Goal: Check status: Check status

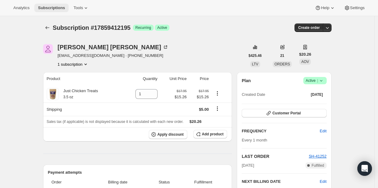
click at [54, 9] on span "Subscriptions" at bounding box center [51, 7] width 27 height 5
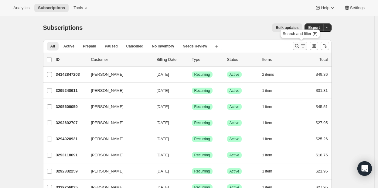
click at [298, 46] on icon "Search and filter results" at bounding box center [297, 46] width 6 height 6
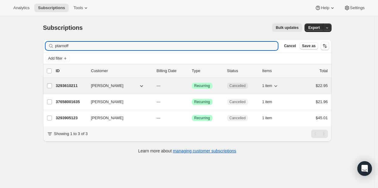
type input "ptarnoff"
click at [72, 83] on p "3293610211" at bounding box center [71, 86] width 30 height 6
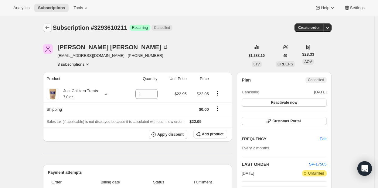
click at [49, 27] on icon "Subscriptions" at bounding box center [47, 28] width 6 height 6
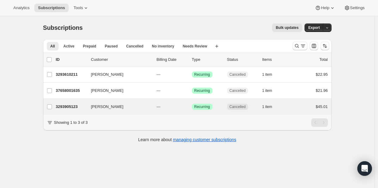
click at [83, 112] on div "[PERSON_NAME] 3293905123 [PERSON_NAME] --- Success Recurring Cancelled 1 item $…" at bounding box center [187, 107] width 289 height 16
click at [74, 103] on div "3293905123 [PERSON_NAME] --- Success Recurring Cancelled 1 item $45.01" at bounding box center [192, 106] width 272 height 9
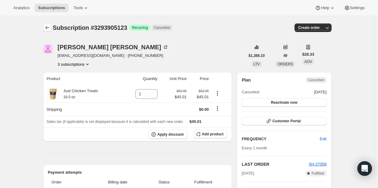
click at [49, 28] on icon "Subscriptions" at bounding box center [47, 28] width 6 height 6
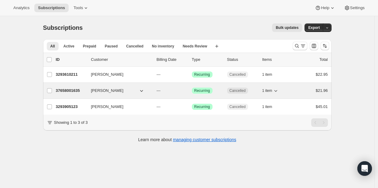
click at [74, 91] on p "37658001635" at bounding box center [71, 91] width 30 height 6
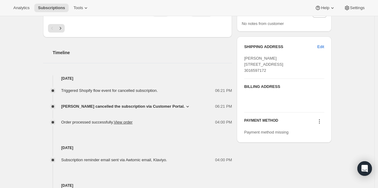
scroll to position [204, 0]
click at [179, 107] on span "[PERSON_NAME] cancelled the subscription via Customer Portal." at bounding box center [123, 106] width 124 height 6
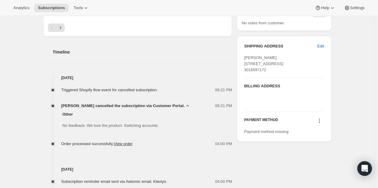
scroll to position [0, 0]
